Goal: Task Accomplishment & Management: Use online tool/utility

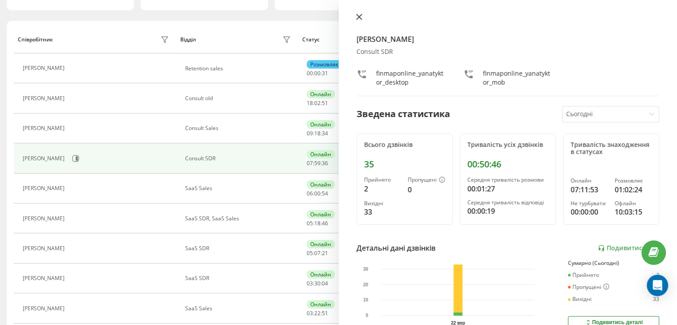
click at [360, 15] on icon at bounding box center [358, 16] width 5 height 5
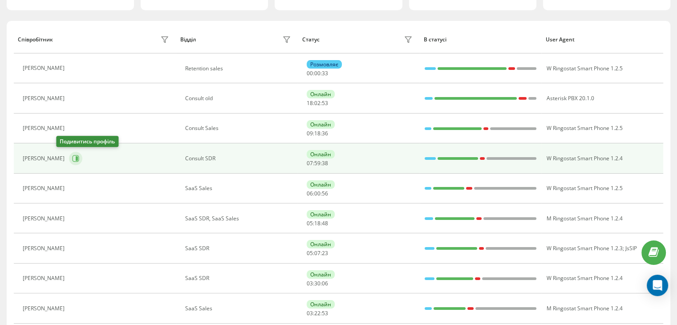
click at [72, 159] on icon at bounding box center [75, 158] width 7 height 7
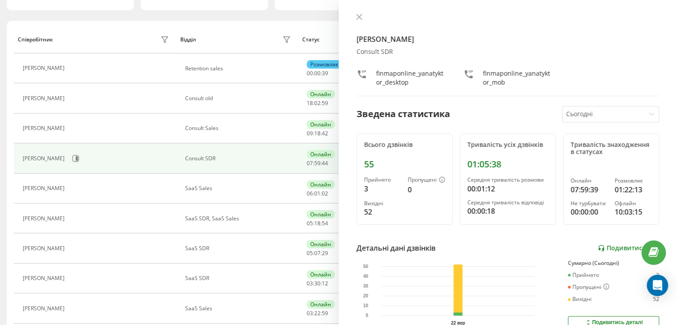
click at [600, 245] on link "Подивитись звіт" at bounding box center [628, 248] width 61 height 8
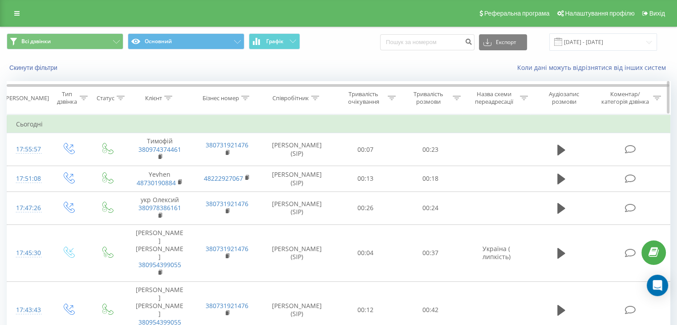
click at [453, 97] on icon at bounding box center [457, 98] width 8 height 4
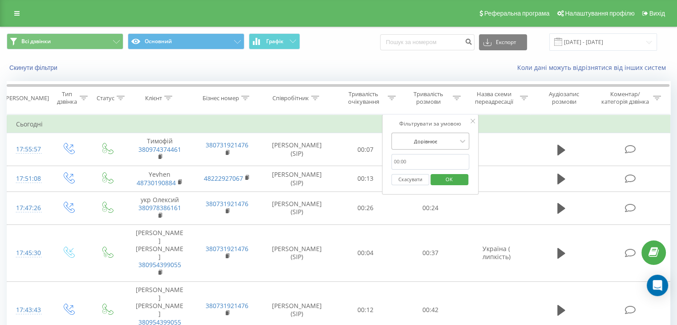
click at [452, 139] on div at bounding box center [425, 141] width 63 height 8
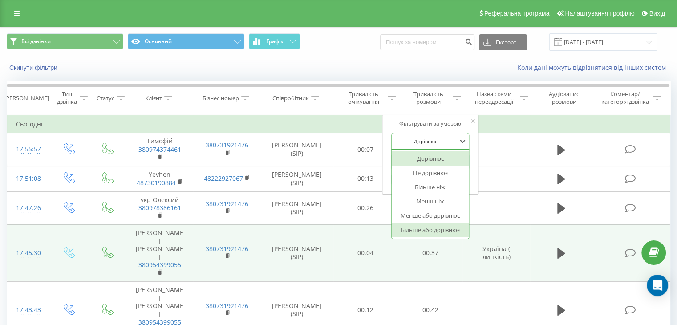
click at [446, 235] on div "Більше або дорівнює" at bounding box center [430, 230] width 77 height 14
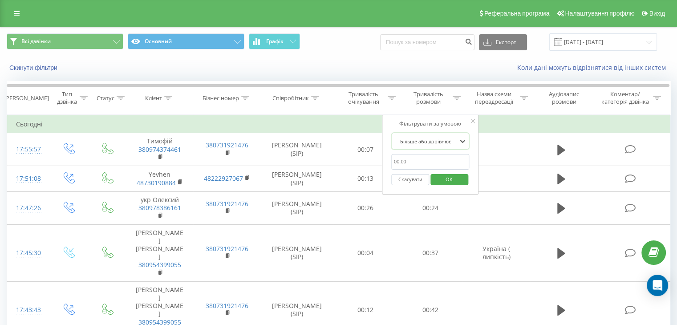
click at [423, 161] on input "text" at bounding box center [430, 162] width 78 height 16
type input "00:30"
click at [441, 178] on span "OK" at bounding box center [449, 179] width 25 height 14
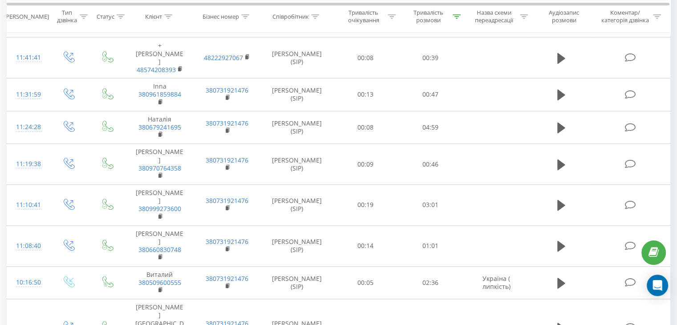
scroll to position [610, 0]
